Goal: Task Accomplishment & Management: Manage account settings

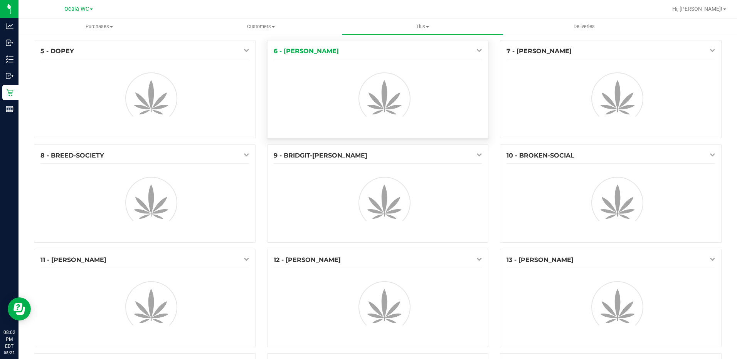
scroll to position [116, 0]
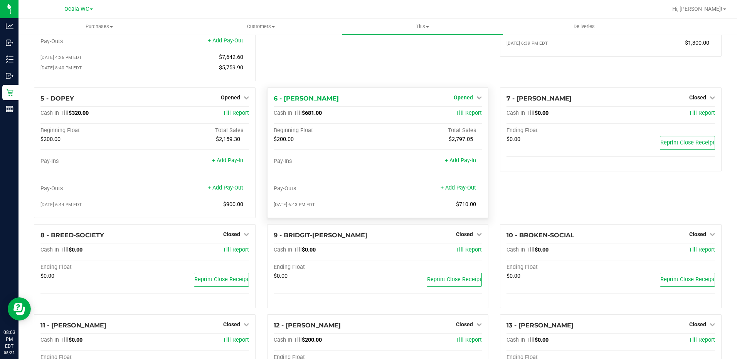
click at [472, 101] on link "Opened" at bounding box center [468, 97] width 28 height 6
click at [470, 116] on link "Close Till" at bounding box center [464, 113] width 21 height 6
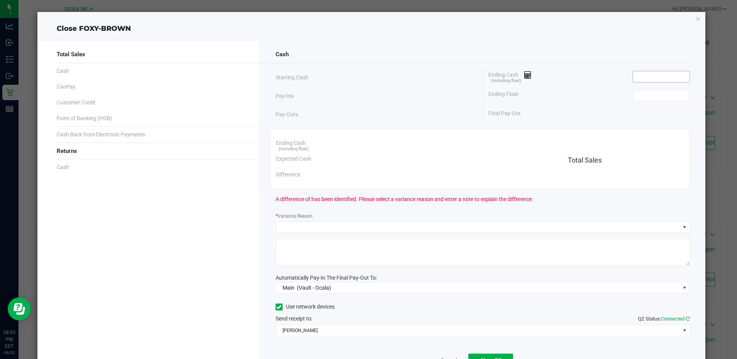
click at [640, 81] on input at bounding box center [661, 76] width 57 height 11
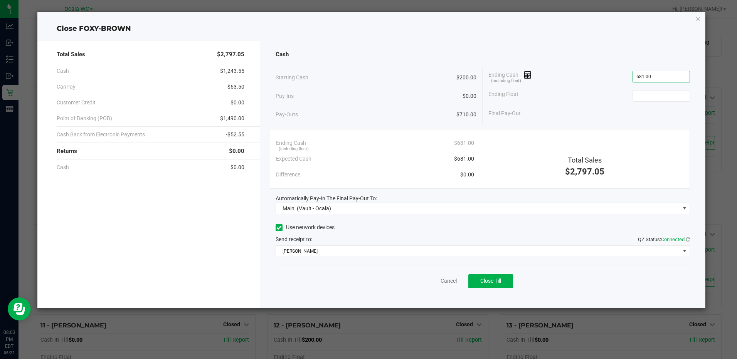
type input "$681.00"
click at [498, 287] on button "Close Till" at bounding box center [490, 281] width 45 height 14
type input "$200.00"
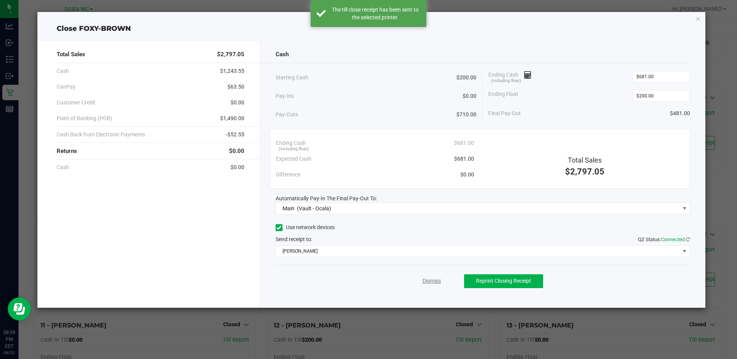
click at [426, 279] on link "Dismiss" at bounding box center [431, 281] width 19 height 8
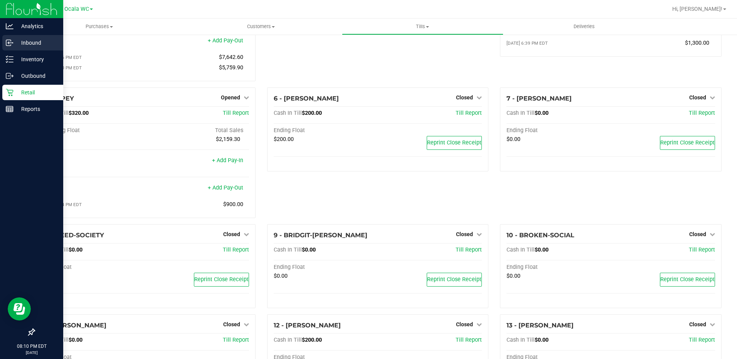
click at [19, 47] on div "Inbound" at bounding box center [32, 42] width 61 height 15
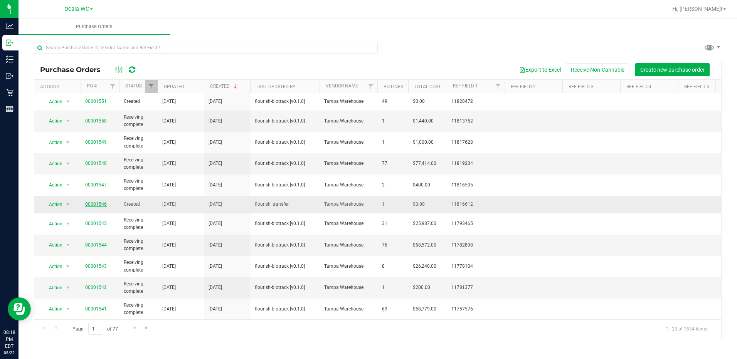
click at [92, 203] on link "00001546" at bounding box center [96, 204] width 22 height 5
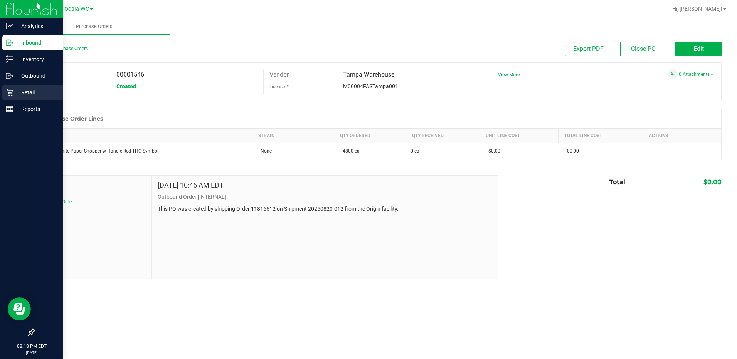
click at [30, 90] on p "Retail" at bounding box center [36, 92] width 46 height 9
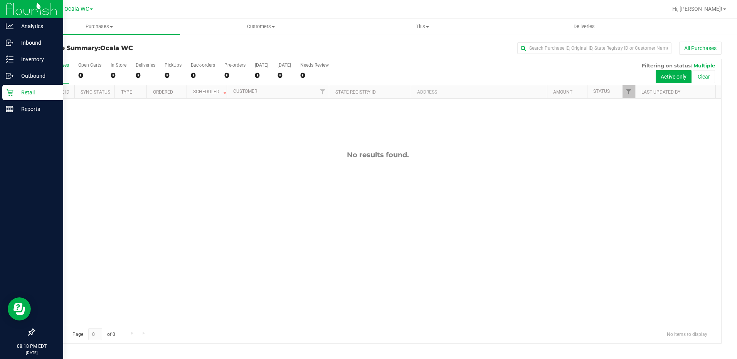
click at [29, 93] on p "Retail" at bounding box center [36, 92] width 46 height 9
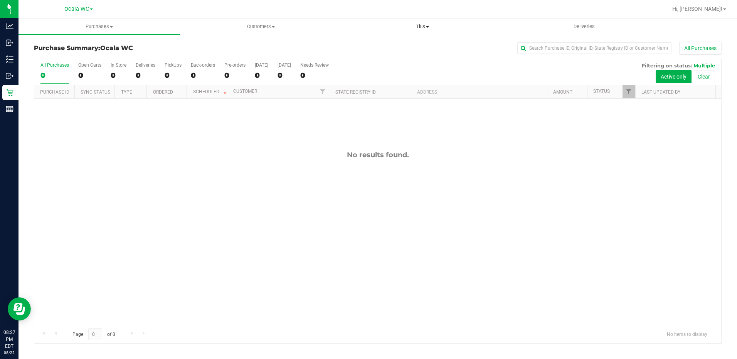
click at [418, 29] on span "Tills" at bounding box center [422, 26] width 161 height 7
click at [371, 52] on span "Reconcile e-payments" at bounding box center [380, 55] width 77 height 7
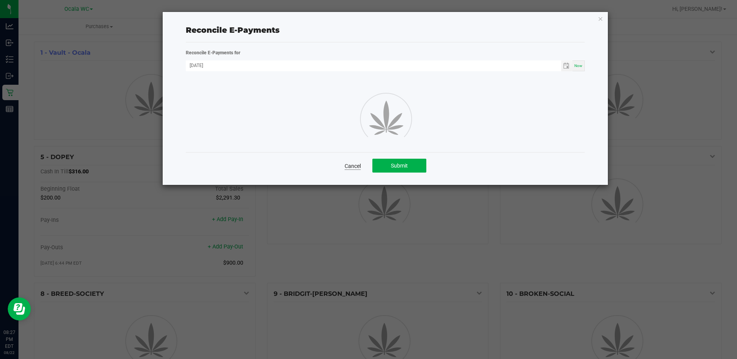
click at [358, 167] on link "Cancel" at bounding box center [353, 166] width 16 height 8
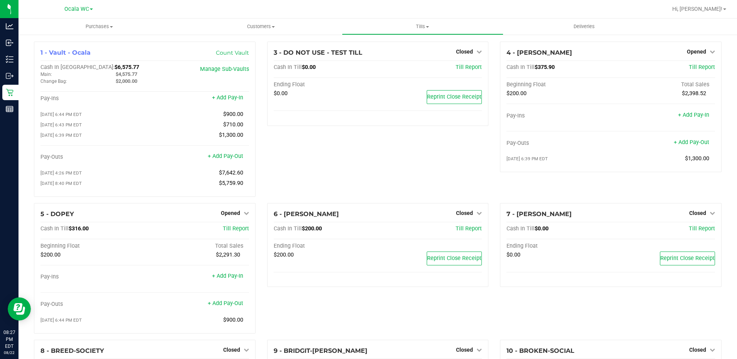
click at [419, 17] on nav "Ocala WC Hi, Alicia!" at bounding box center [378, 9] width 719 height 19
click at [423, 24] on span "Tills" at bounding box center [422, 26] width 161 height 7
click at [382, 44] on span "Manage tills" at bounding box center [368, 46] width 52 height 7
click at [244, 216] on icon at bounding box center [246, 212] width 5 height 5
click at [237, 232] on link "Close Till" at bounding box center [231, 229] width 21 height 6
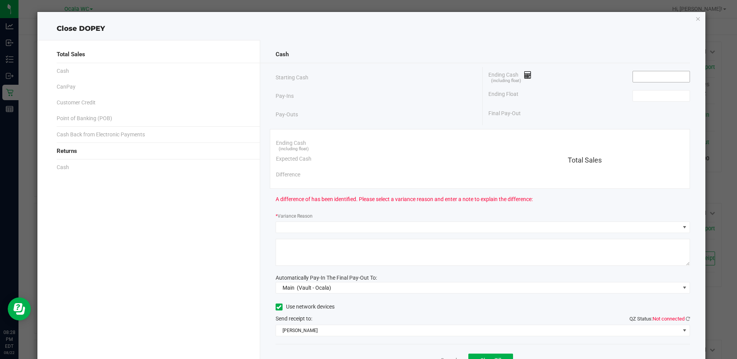
click at [651, 81] on input at bounding box center [661, 76] width 57 height 11
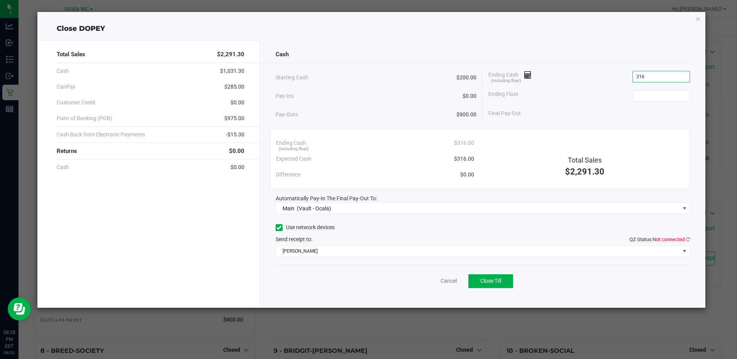
type input "$316.00"
type input "$200.00"
click at [686, 240] on icon at bounding box center [688, 239] width 4 height 5
click at [483, 281] on span "Close Till" at bounding box center [490, 281] width 21 height 6
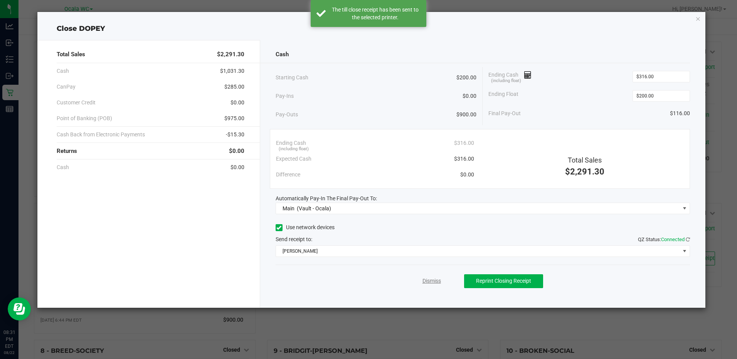
click at [429, 283] on link "Dismiss" at bounding box center [431, 281] width 19 height 8
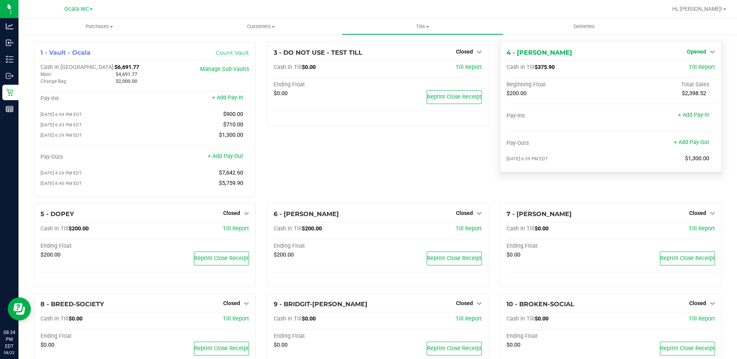
click at [710, 52] on icon at bounding box center [712, 51] width 5 height 5
click at [694, 67] on link "Close Till" at bounding box center [697, 68] width 21 height 6
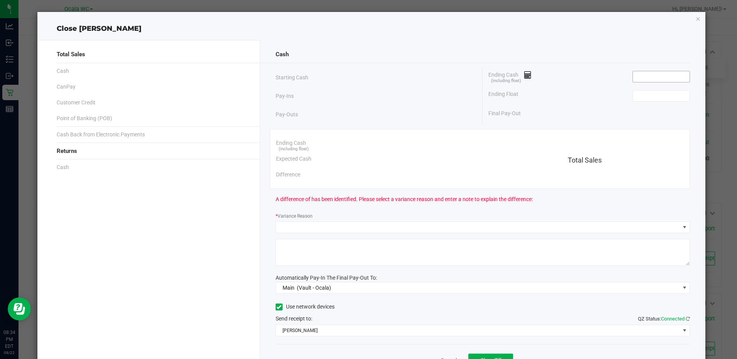
click at [662, 74] on input at bounding box center [661, 76] width 57 height 11
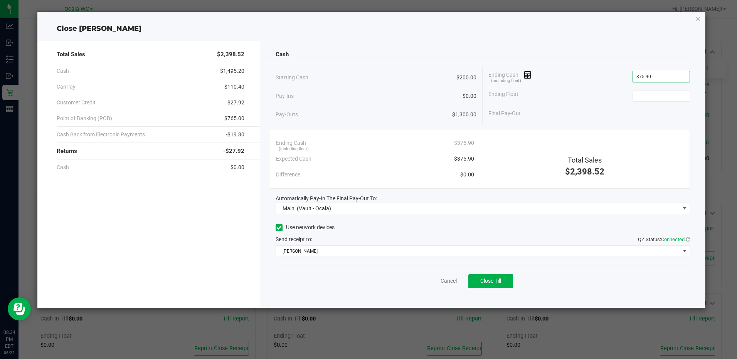
type input "$375.90"
click at [483, 283] on span "Close Till" at bounding box center [490, 281] width 21 height 6
type input "$200.00"
click at [427, 271] on div "Dismiss Reprint Closing Receipt" at bounding box center [483, 280] width 414 height 30
click at [424, 281] on link "Dismiss" at bounding box center [431, 281] width 19 height 8
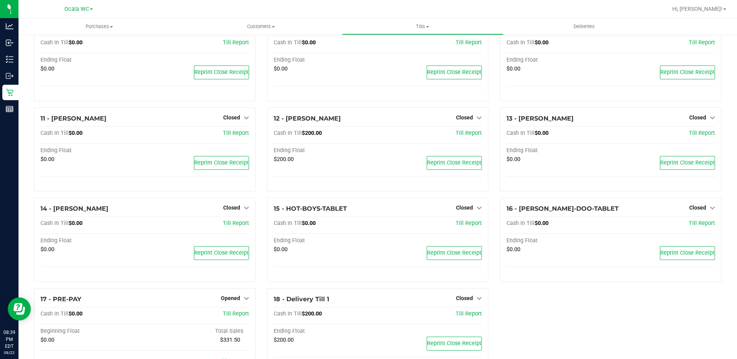
scroll to position [342, 0]
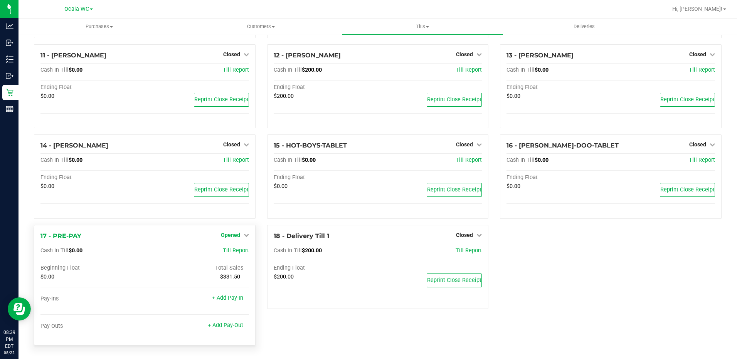
click at [237, 234] on span "Opened" at bounding box center [230, 235] width 19 height 6
click at [221, 248] on link "Close Till" at bounding box center [231, 251] width 21 height 6
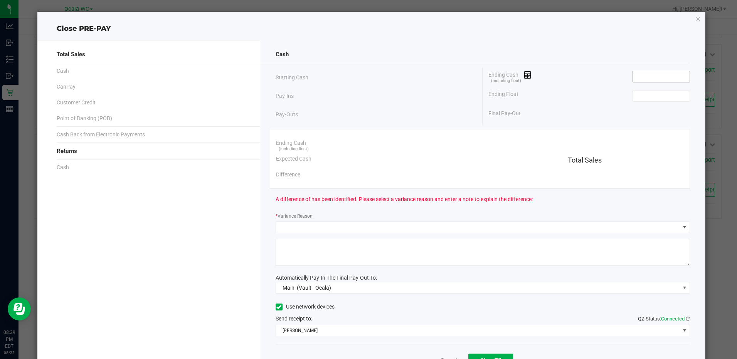
click at [634, 76] on input at bounding box center [661, 76] width 57 height 11
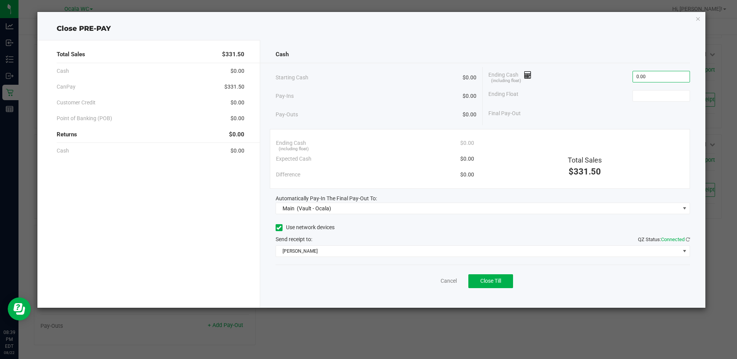
type input "$0.00"
click at [498, 284] on span "Close Till" at bounding box center [490, 281] width 21 height 6
type input "$0.00"
click at [433, 284] on link "Dismiss" at bounding box center [431, 281] width 19 height 8
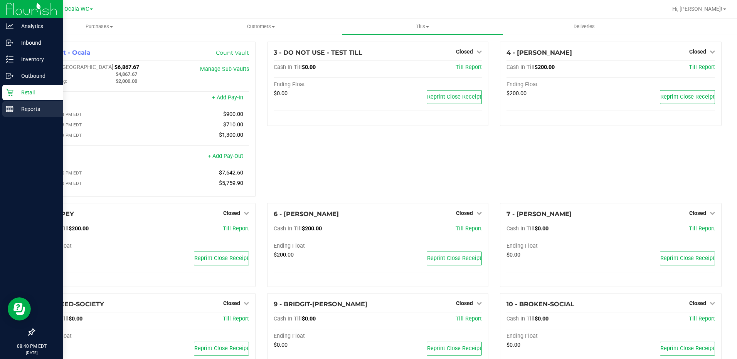
click at [17, 108] on p "Reports" at bounding box center [36, 108] width 46 height 9
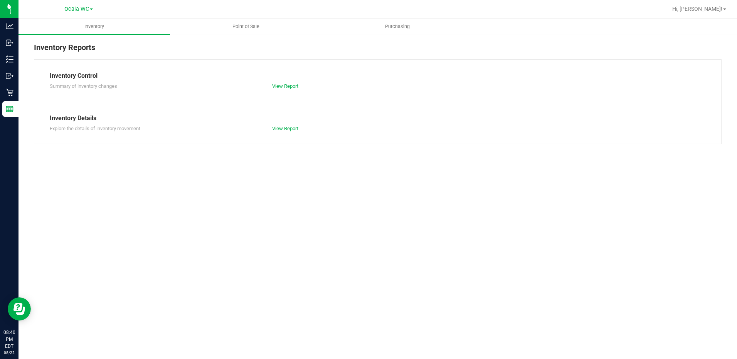
click at [253, 16] on div at bounding box center [402, 9] width 529 height 15
click at [250, 22] on uib-tab-heading "Point of Sale" at bounding box center [245, 26] width 151 height 15
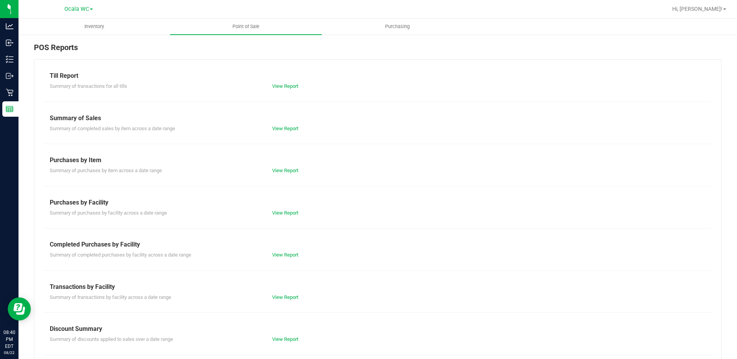
click at [292, 83] on div "View Report" at bounding box center [377, 86] width 222 height 8
click at [290, 89] on link "View Report" at bounding box center [285, 86] width 26 height 6
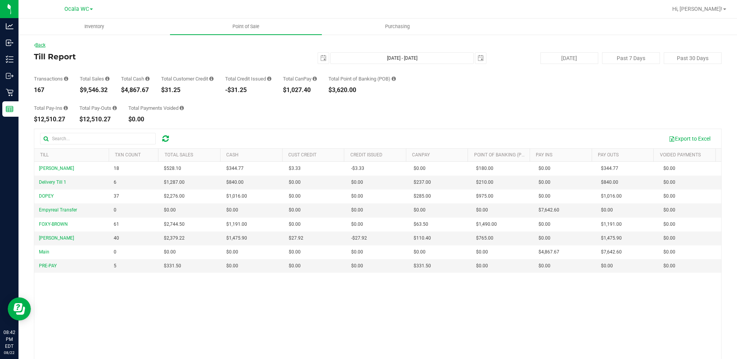
click at [43, 46] on link "Back" at bounding box center [40, 44] width 12 height 5
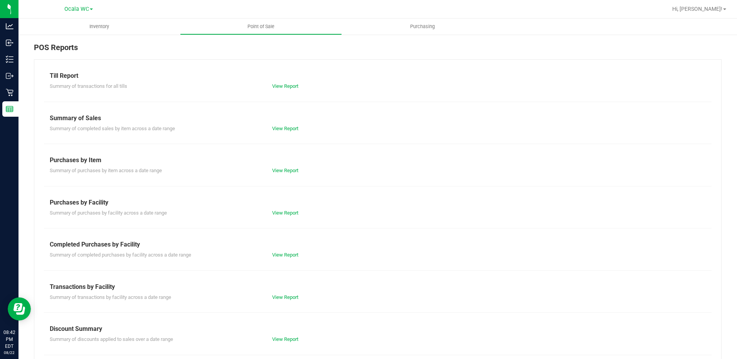
click at [278, 338] on link "View Report" at bounding box center [285, 340] width 26 height 6
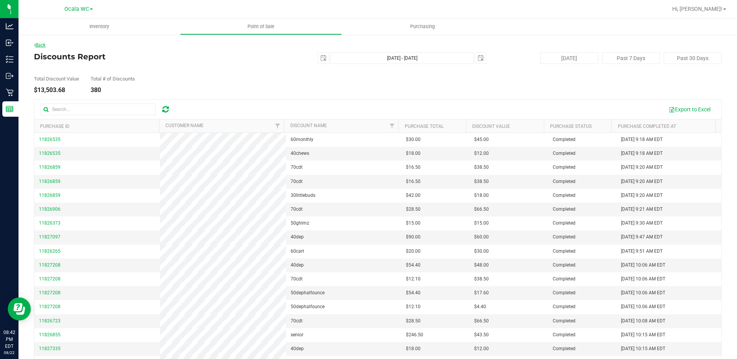
click at [39, 45] on link "Back" at bounding box center [40, 44] width 12 height 5
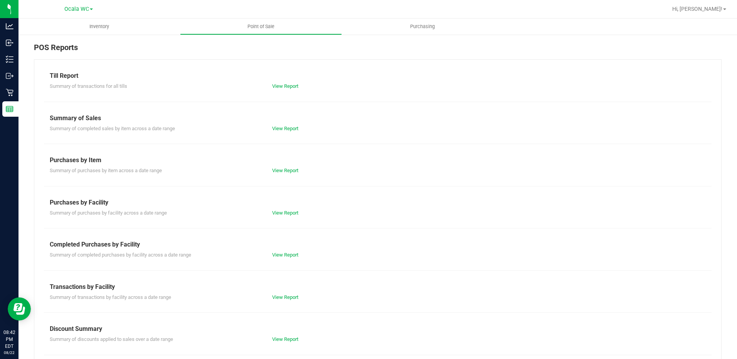
click at [275, 86] on link "View Report" at bounding box center [285, 86] width 26 height 6
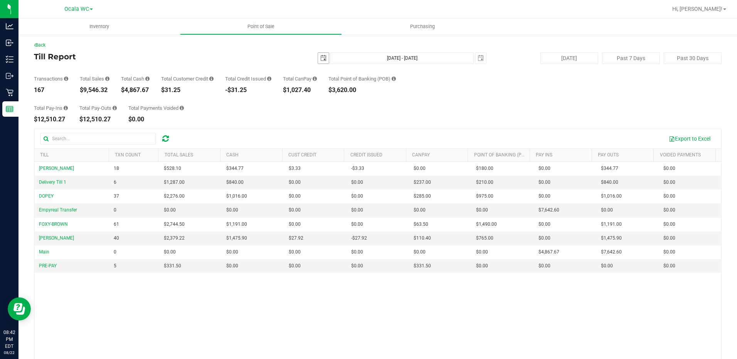
click at [320, 56] on span "select" at bounding box center [323, 58] width 6 height 6
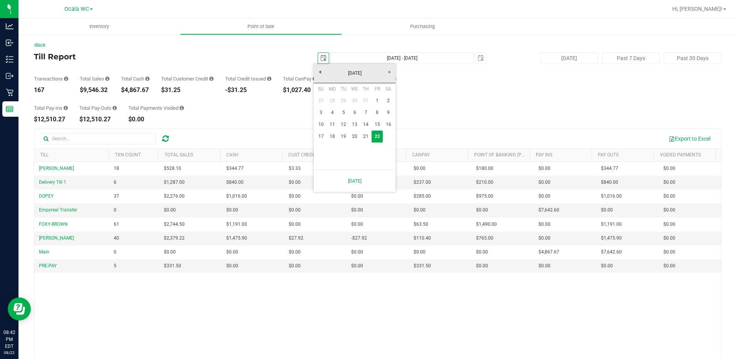
scroll to position [0, 19]
click at [334, 135] on link "18" at bounding box center [331, 137] width 11 height 12
type input "[DATE]"
type input "[DATE] - [DATE]"
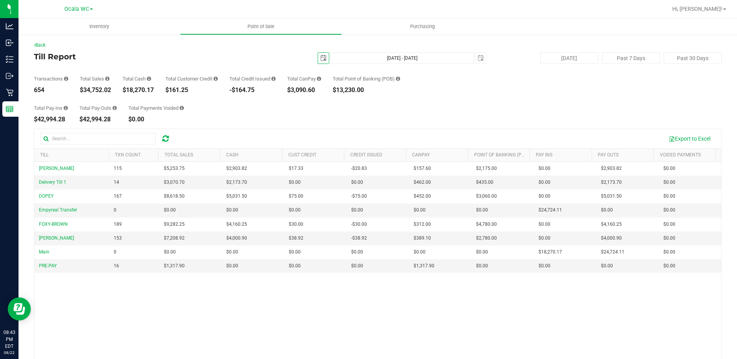
click at [320, 56] on span "select" at bounding box center [323, 58] width 6 height 6
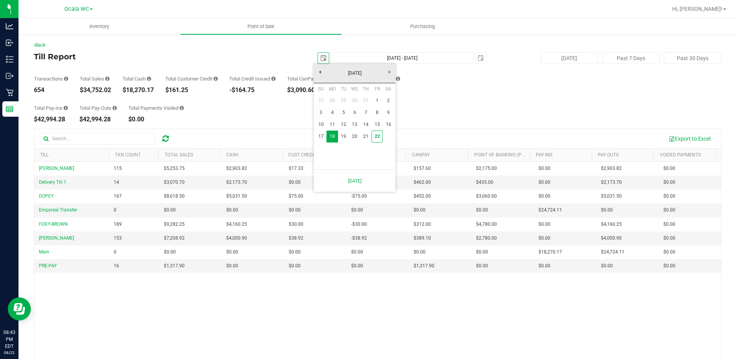
click at [377, 101] on link "1" at bounding box center [377, 101] width 11 height 12
type input "[DATE]"
type input "[DATE] - [DATE]"
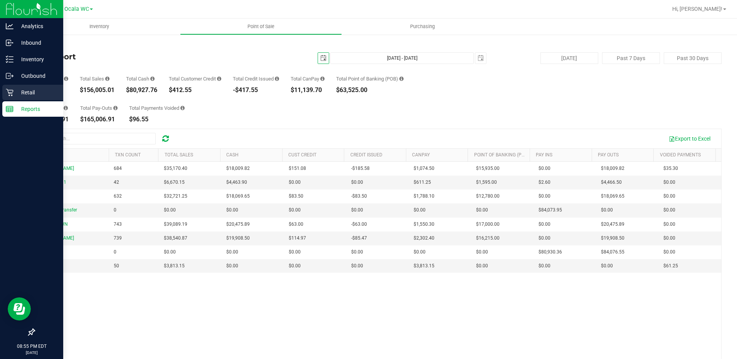
click at [19, 100] on link "Retail" at bounding box center [31, 93] width 63 height 17
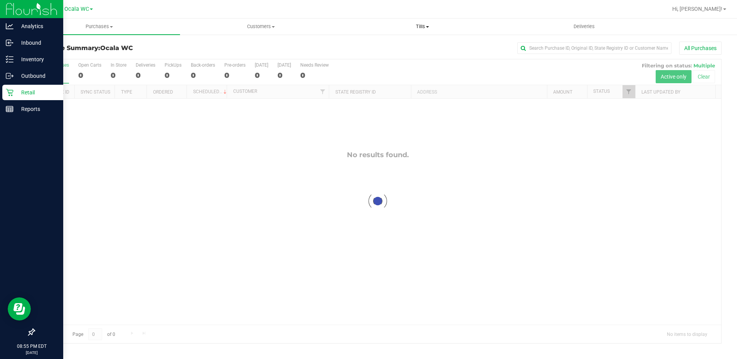
click at [422, 26] on span "Tills" at bounding box center [422, 26] width 161 height 7
click at [390, 54] on span "Reconcile e-payments" at bounding box center [380, 55] width 77 height 7
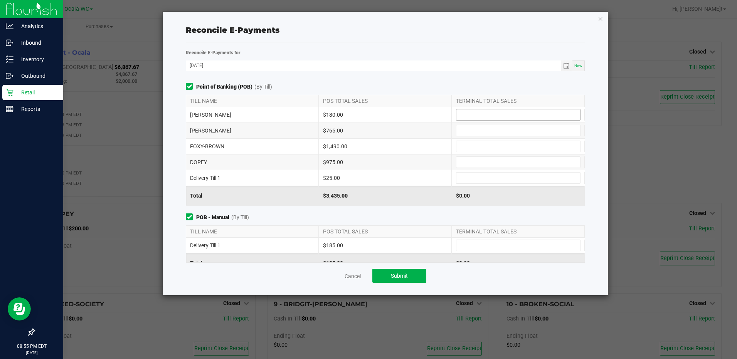
click at [491, 113] on input at bounding box center [518, 114] width 124 height 11
type input "$180.00"
type input "$765.00"
type input "$1,490.00"
type input "$975.00"
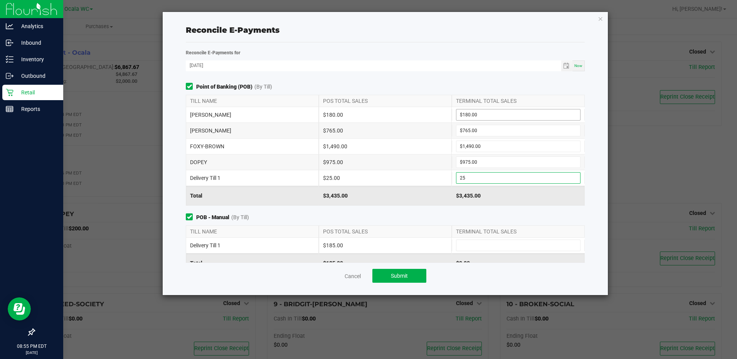
type input "$25.00"
type input "$185.00"
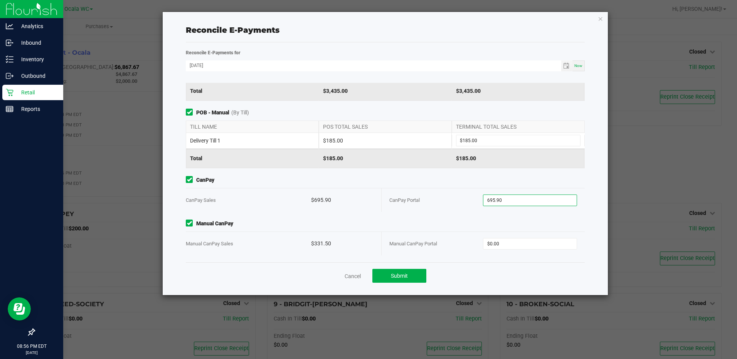
type input "$695.90"
type input "$331.50"
click at [389, 277] on button "Submit" at bounding box center [399, 276] width 54 height 14
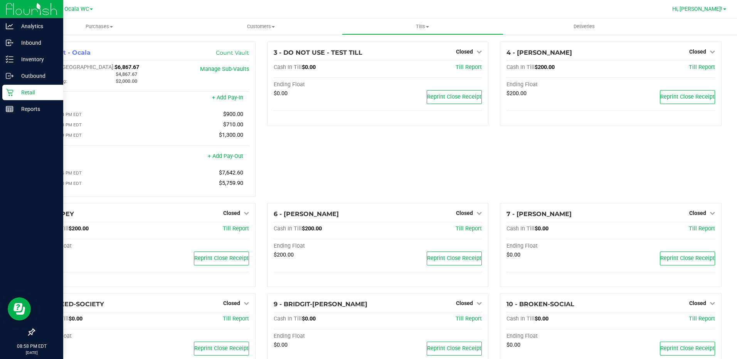
click at [710, 10] on span "Hi, [PERSON_NAME]!" at bounding box center [697, 9] width 50 height 6
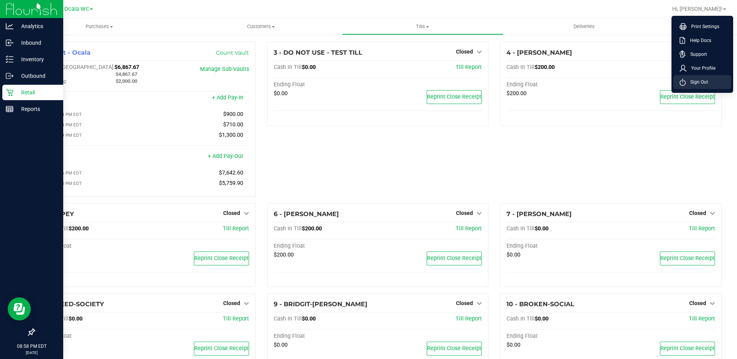
click at [701, 86] on span "Sign Out" at bounding box center [697, 82] width 22 height 8
